Goal: Task Accomplishment & Management: Manage account settings

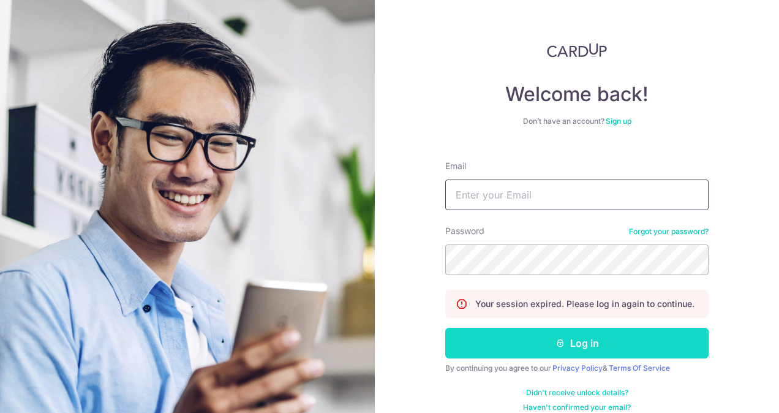
type input "[PERSON_NAME][EMAIL_ADDRESS][PERSON_NAME][DOMAIN_NAME]"
click at [555, 348] on button "Log in" at bounding box center [576, 342] width 263 height 31
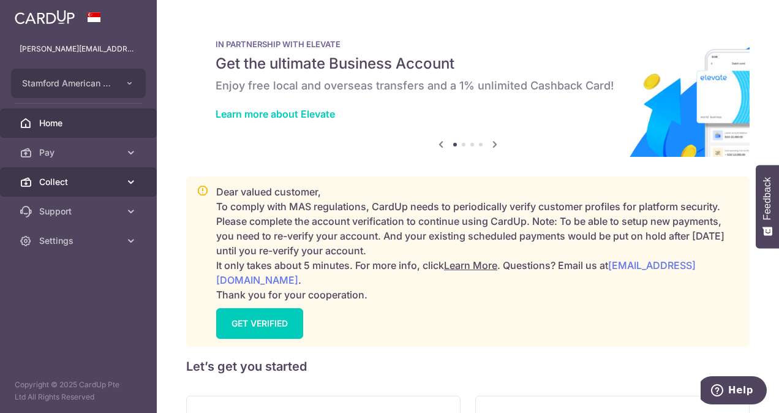
click at [49, 174] on link "Collect" at bounding box center [78, 181] width 157 height 29
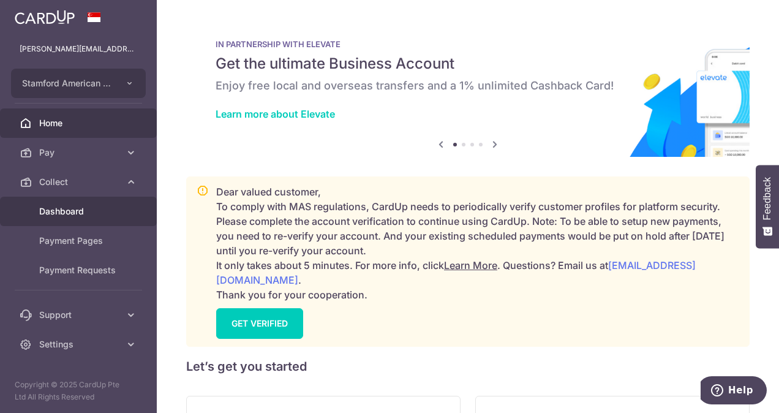
click at [80, 214] on span "Dashboard" at bounding box center [79, 211] width 81 height 12
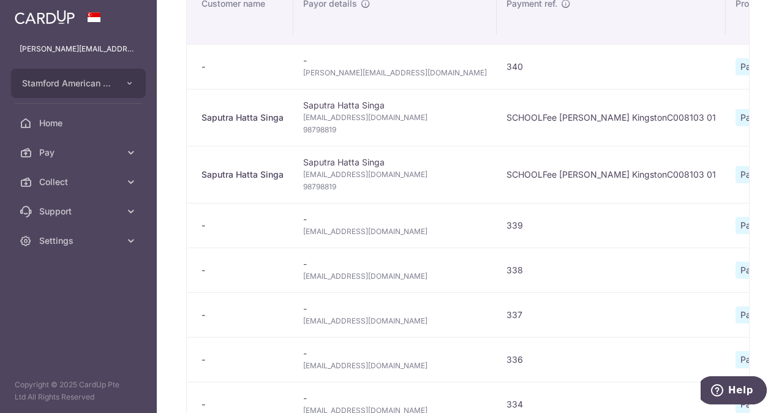
scroll to position [122, 0]
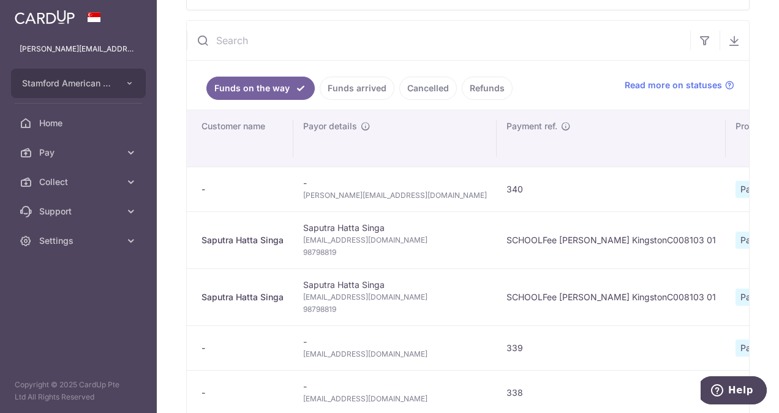
click at [339, 100] on link "Funds arrived" at bounding box center [356, 88] width 75 height 23
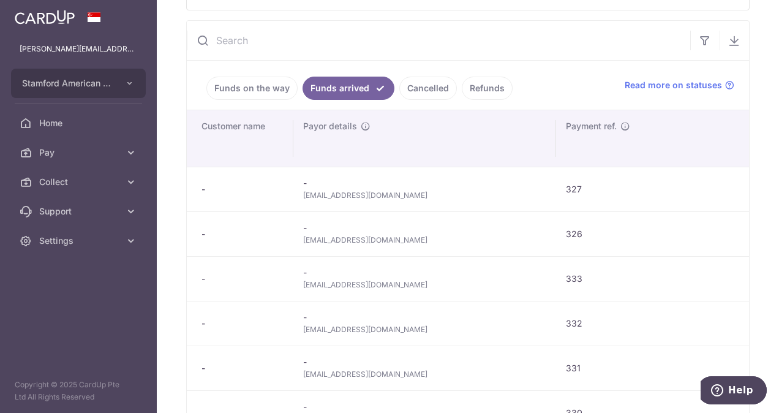
click at [354, 245] on span "cpahhc@gmail.com" at bounding box center [424, 240] width 243 height 12
copy tr "cpahhc@gmail.com"
type input "October 2025"
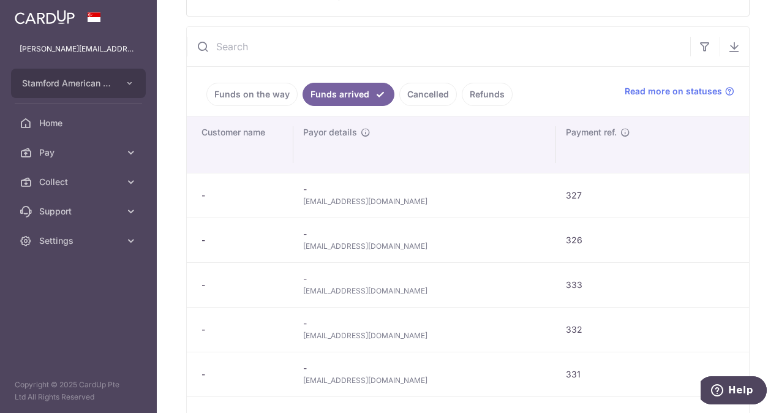
click at [346, 288] on span "alabatzis@gmail.com" at bounding box center [424, 291] width 243 height 12
copy tr "alabatzis@gmail.com"
click at [337, 329] on span "jinhyuk99@hanmail.net" at bounding box center [424, 335] width 243 height 12
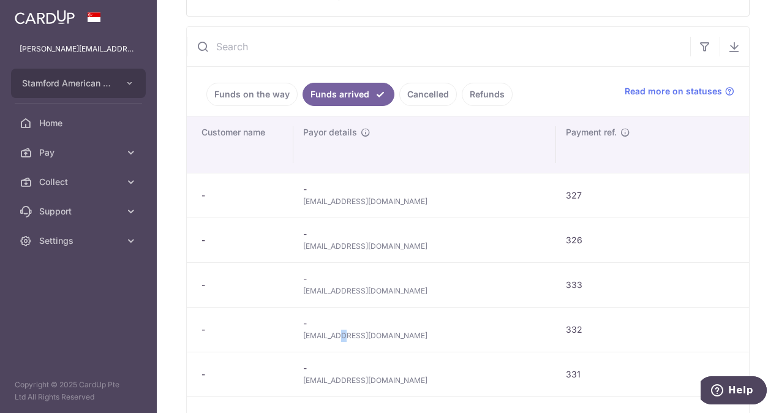
click at [337, 329] on span "jinhyuk99@hanmail.net" at bounding box center [424, 335] width 243 height 12
copy tr "jinhyuk99@hanmail.net"
click at [362, 378] on span "13770682828@163.com" at bounding box center [424, 380] width 243 height 12
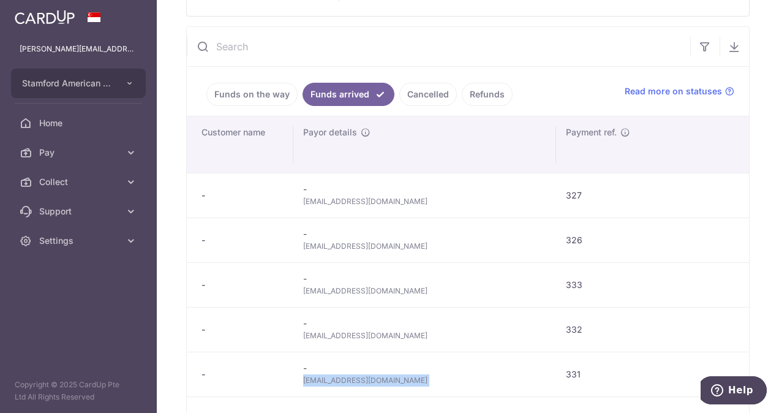
click at [362, 378] on span "13770682828@163.com" at bounding box center [424, 380] width 243 height 12
copy tr "13770682828@163.com"
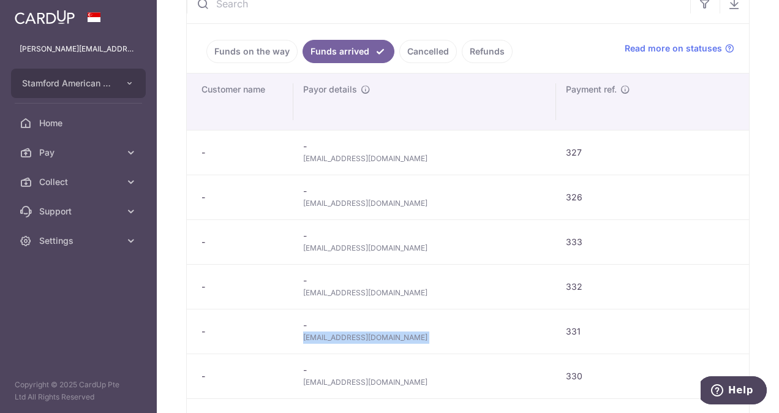
scroll to position [245, 0]
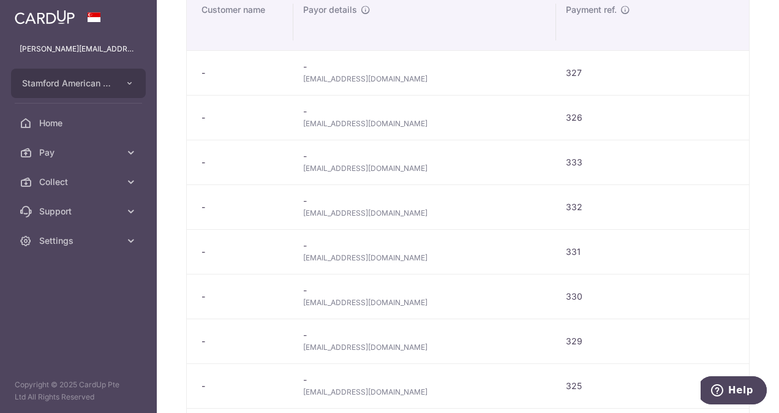
click at [356, 296] on span "pennyjnp@gmail.com" at bounding box center [424, 302] width 243 height 12
copy tr "pennyjnp@gmail.com"
click at [351, 345] on span "Qhfwk1@gmail.com" at bounding box center [424, 347] width 243 height 12
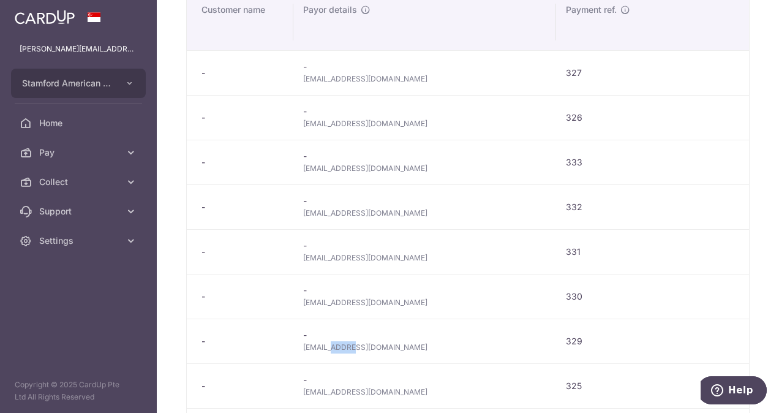
click at [351, 345] on span "Qhfwk1@gmail.com" at bounding box center [424, 347] width 243 height 12
copy tr "Qhfwk1@gmail.com"
click at [321, 73] on span "cpahhc@gmail.com" at bounding box center [424, 79] width 243 height 12
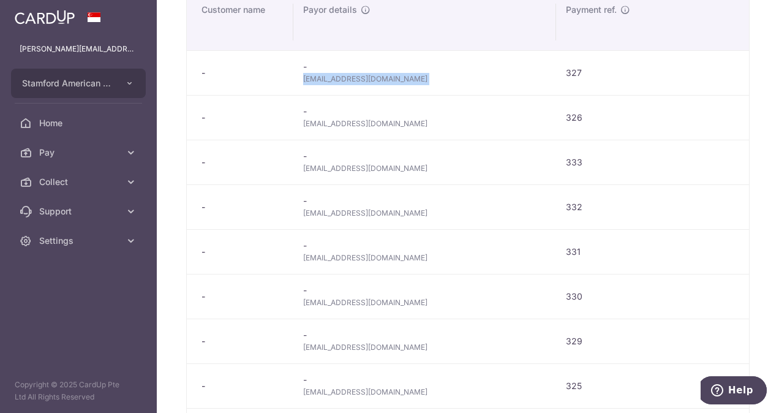
click at [321, 73] on span "cpahhc@gmail.com" at bounding box center [424, 79] width 243 height 12
copy tr "cpahhc@gmail.com"
click at [335, 212] on span "jinhyuk99@hanmail.net" at bounding box center [424, 213] width 243 height 12
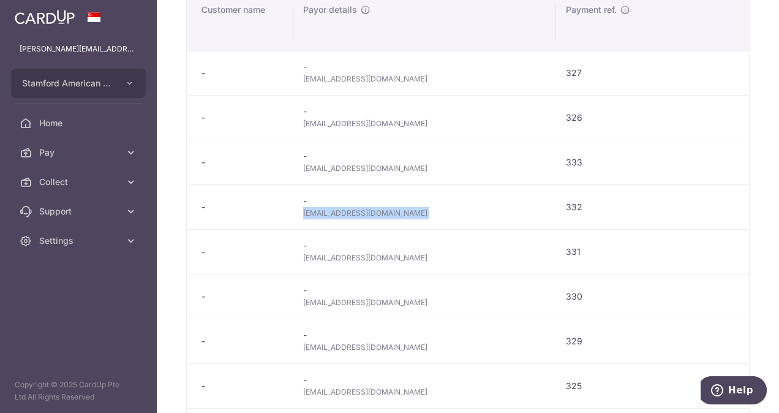
click at [335, 212] on span "jinhyuk99@hanmail.net" at bounding box center [424, 213] width 243 height 12
copy tr "jinhyuk99@hanmail.net"
